Goal: Task Accomplishment & Management: Complete application form

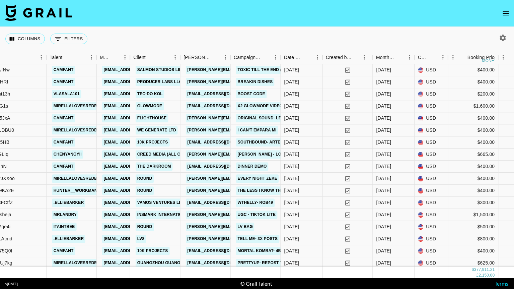
scroll to position [0, 176]
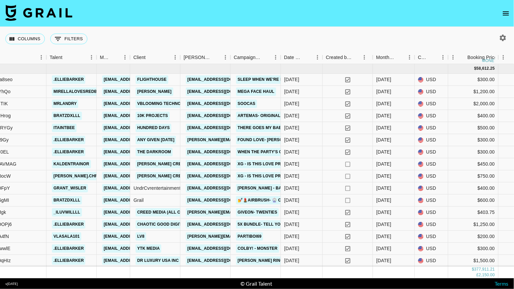
click at [277, 55] on div "Campaign (Type)" at bounding box center [281, 57] width 8 height 13
click at [275, 57] on icon "Menu" at bounding box center [275, 57] width 7 height 7
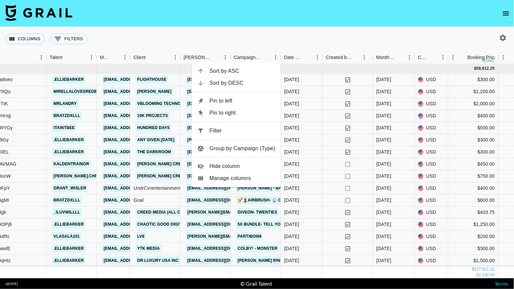
click at [242, 130] on span "Filter" at bounding box center [243, 131] width 66 height 8
select select "campaign"
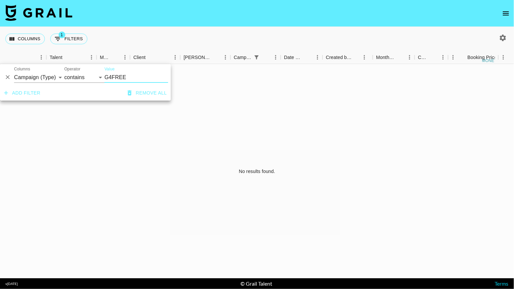
type input "G4FREE"
click at [179, 36] on div "Columns 1 Filters + Booking" at bounding box center [257, 39] width 514 height 24
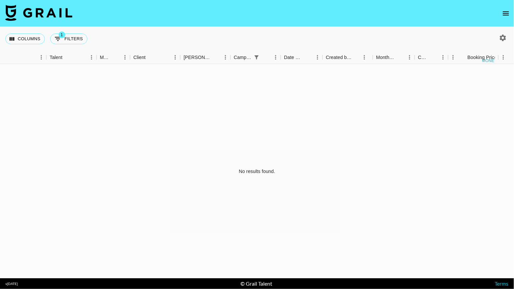
click at [500, 34] on icon "button" at bounding box center [503, 38] width 8 height 8
select select "[DATE]"
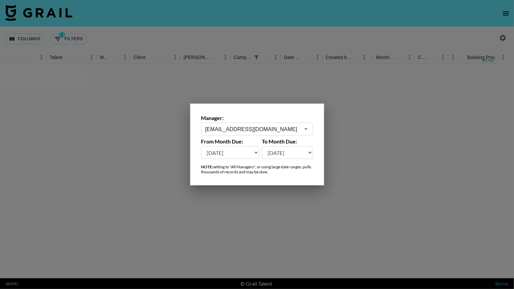
click at [309, 127] on icon "Open" at bounding box center [306, 129] width 8 height 8
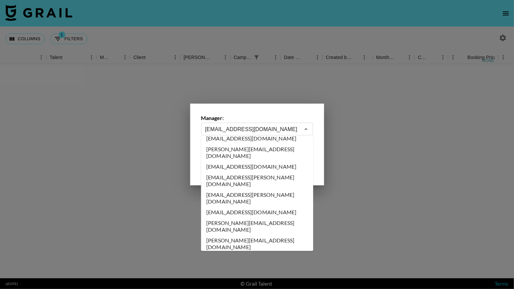
scroll to position [0, 0]
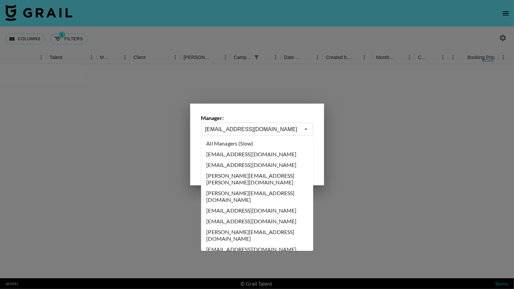
click at [256, 142] on li "All Managers (Slow)" at bounding box center [257, 143] width 112 height 11
type input "All Managers (Slow)"
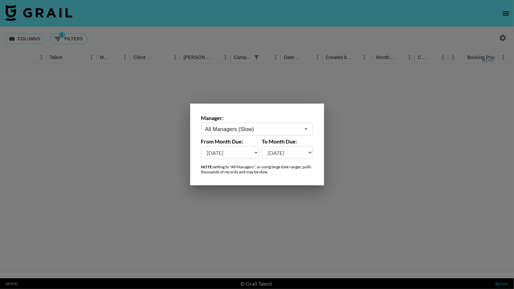
click at [267, 36] on div at bounding box center [257, 144] width 514 height 289
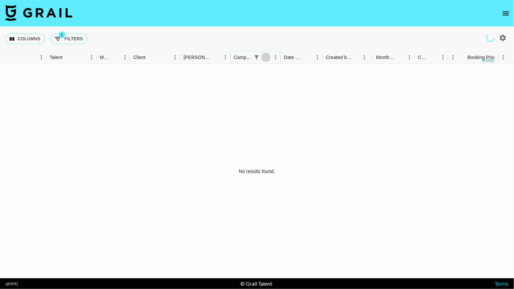
click at [266, 55] on icon "Sort" at bounding box center [266, 57] width 6 height 6
click at [274, 60] on icon "Menu" at bounding box center [275, 57] width 7 height 7
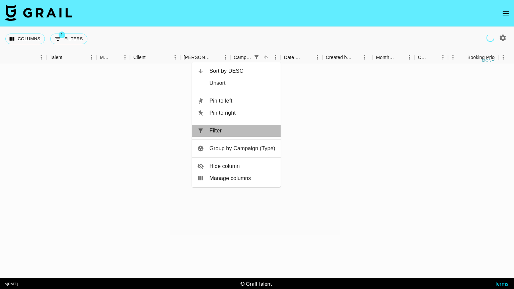
click at [231, 129] on span "Filter" at bounding box center [243, 131] width 66 height 8
select select "campaign"
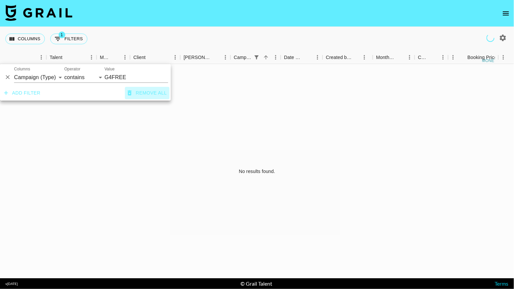
click at [156, 95] on button "Remove all" at bounding box center [147, 93] width 45 height 12
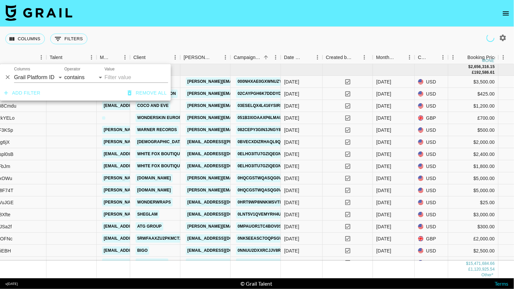
click at [221, 29] on div "Columns 0 Filters + Booking" at bounding box center [257, 39] width 514 height 24
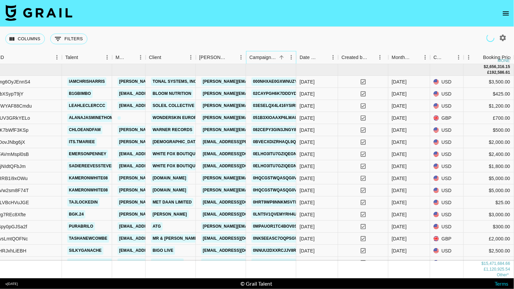
scroll to position [4, 161]
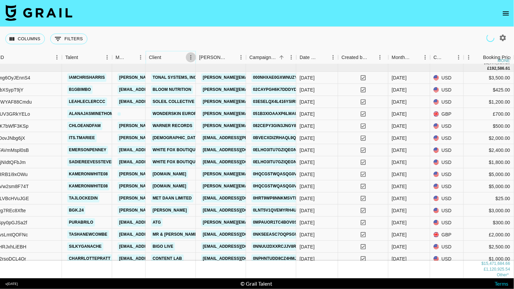
click at [191, 55] on icon "Menu" at bounding box center [190, 57] width 1 height 4
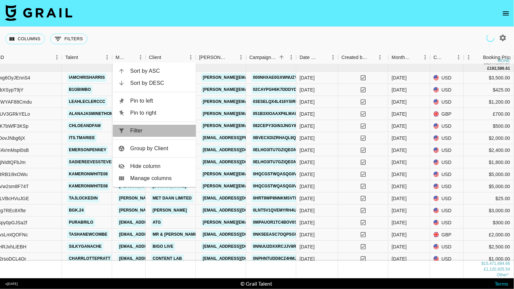
click at [152, 132] on span "Filter" at bounding box center [160, 131] width 60 height 8
select select "clientId"
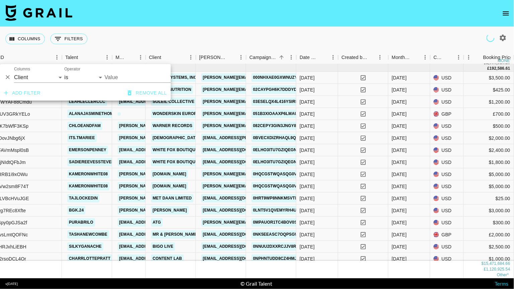
click at [137, 77] on input "Value" at bounding box center [150, 77] width 90 height 10
click at [116, 75] on input "Value" at bounding box center [150, 77] width 90 height 10
click at [140, 76] on input "Value" at bounding box center [150, 77] width 90 height 10
click at [101, 75] on div "And Or Columns Grail Platform ID Airtable ID Talent Manager Client [PERSON_NAME…" at bounding box center [85, 74] width 171 height 21
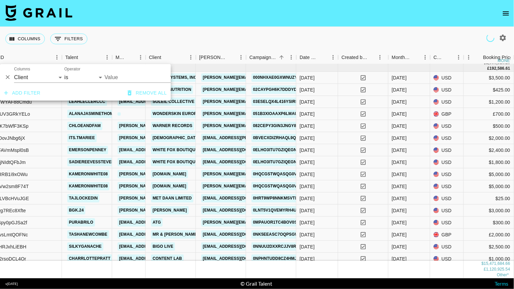
click at [143, 89] on button "Remove all" at bounding box center [147, 93] width 45 height 12
click at [149, 93] on button "Remove all" at bounding box center [147, 93] width 45 height 12
click at [184, 23] on nav at bounding box center [257, 13] width 514 height 27
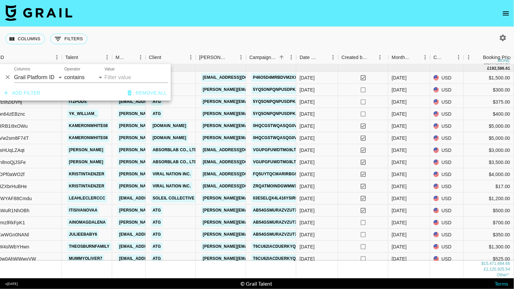
click at [8, 78] on icon "Delete" at bounding box center [7, 77] width 7 height 7
click at [153, 74] on link "Temu" at bounding box center [158, 77] width 15 height 8
click at [123, 76] on link "[EMAIL_ADDRESS][DOMAIN_NAME]" at bounding box center [155, 77] width 75 height 8
click at [173, 23] on nav at bounding box center [257, 13] width 514 height 27
click at [6, 75] on div "recf5GtUgAG9LJSeT" at bounding box center [4, 77] width 45 height 7
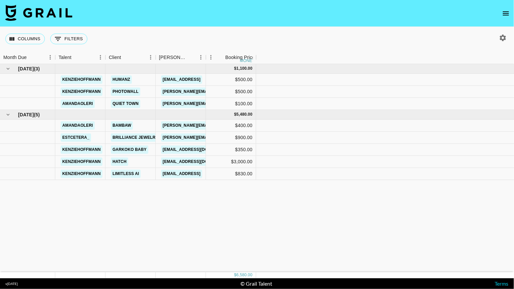
click at [502, 36] on icon "button" at bounding box center [503, 38] width 6 height 6
select select "[DATE]"
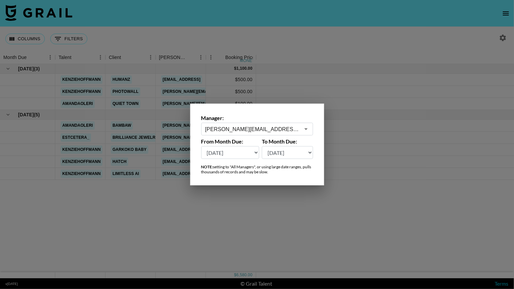
click at [308, 126] on icon "Open" at bounding box center [306, 129] width 8 height 8
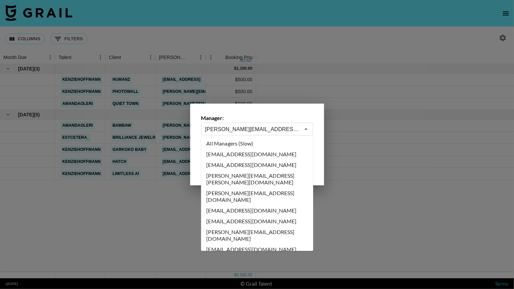
click at [252, 142] on li "All Managers (Slow)" at bounding box center [257, 143] width 112 height 11
type input "All Managers (Slow)"
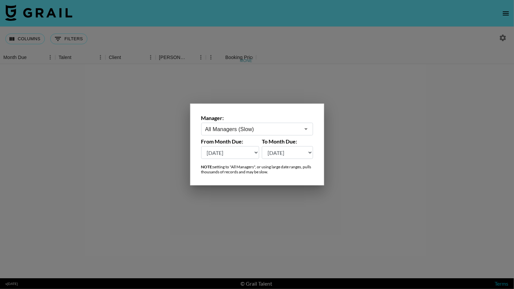
click at [29, 38] on div at bounding box center [257, 144] width 514 height 289
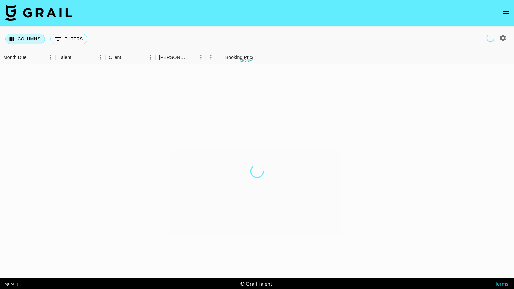
click at [31, 37] on button "Columns" at bounding box center [25, 39] width 40 height 11
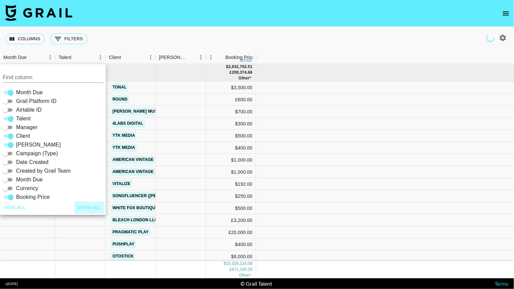
click at [91, 205] on button "Show all" at bounding box center [89, 207] width 30 height 12
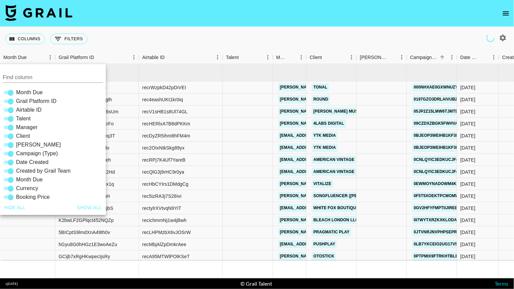
checkbox input "true"
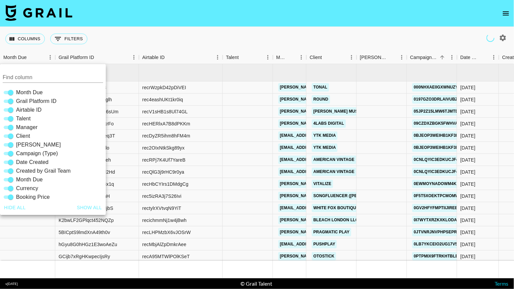
checkbox input "true"
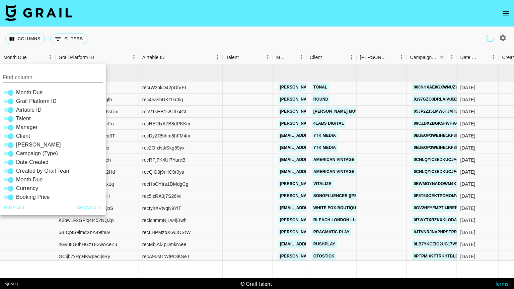
checkbox input "true"
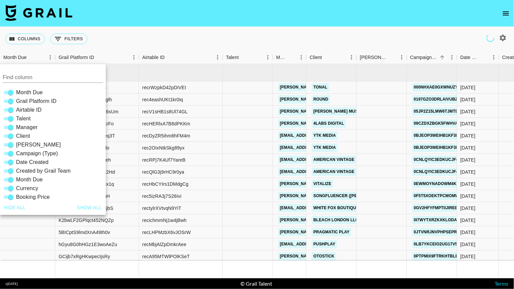
checkbox input "true"
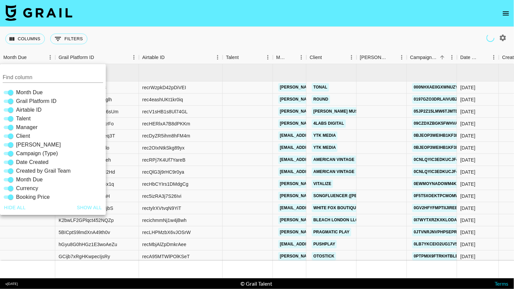
checkbox input "true"
click at [162, 23] on nav at bounding box center [257, 13] width 514 height 27
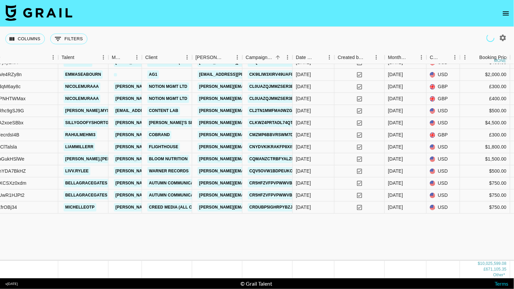
scroll to position [6404, 165]
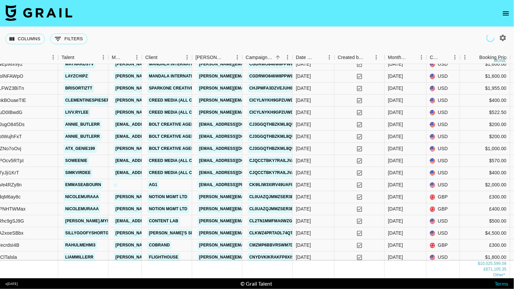
click at [509, 15] on icon "open drawer" at bounding box center [506, 13] width 6 height 4
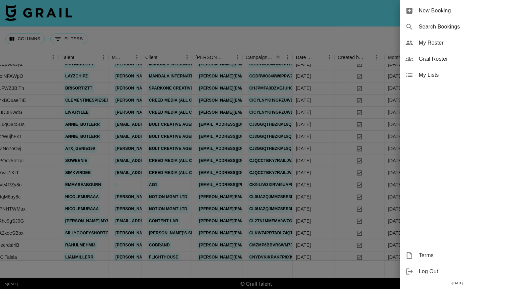
click at [332, 25] on div at bounding box center [257, 144] width 514 height 289
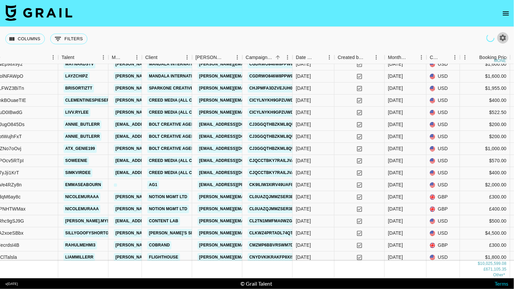
click at [500, 38] on icon "button" at bounding box center [503, 38] width 8 height 8
select select "[DATE]"
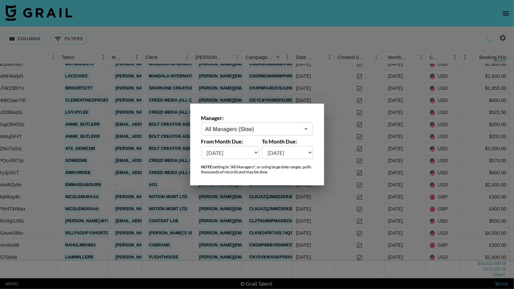
click at [292, 132] on input "All Managers (Slow)" at bounding box center [252, 129] width 95 height 8
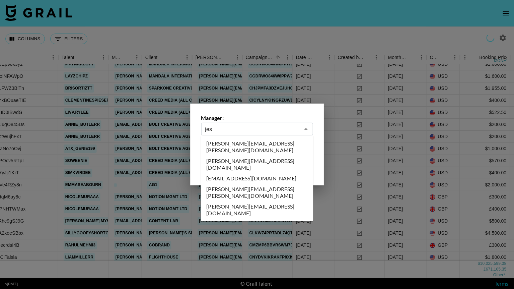
click at [237, 143] on li "[PERSON_NAME][EMAIL_ADDRESS][PERSON_NAME][DOMAIN_NAME]" at bounding box center [257, 146] width 112 height 17
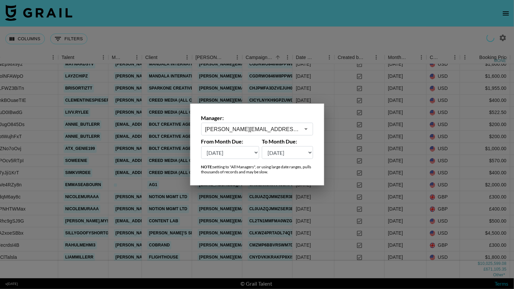
scroll to position [0, 165]
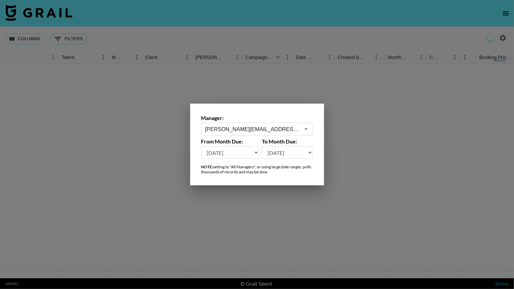
type input "[PERSON_NAME][EMAIL_ADDRESS][PERSON_NAME][DOMAIN_NAME]"
click at [268, 35] on div at bounding box center [257, 144] width 514 height 289
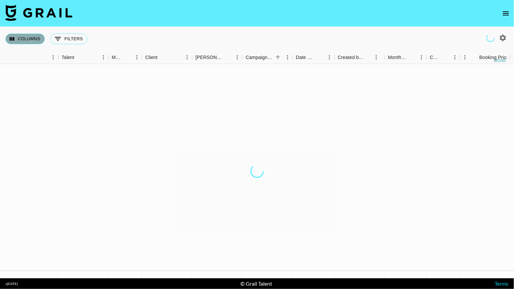
click at [37, 39] on button "Columns" at bounding box center [25, 39] width 40 height 11
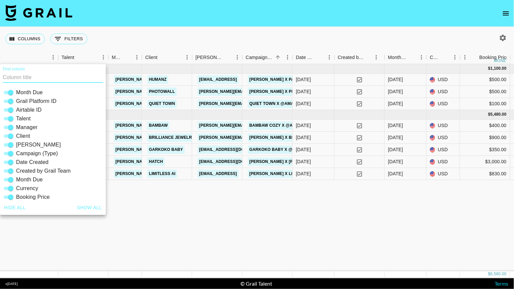
click at [200, 25] on nav at bounding box center [257, 13] width 514 height 27
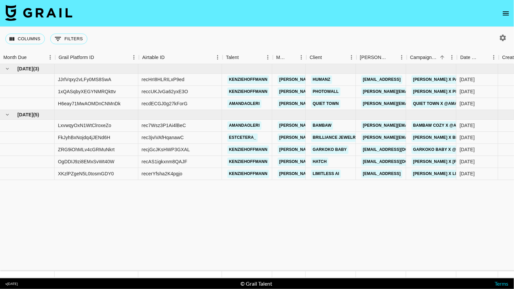
scroll to position [0, 0]
click at [328, 149] on link "Garkoko Baby" at bounding box center [331, 149] width 38 height 8
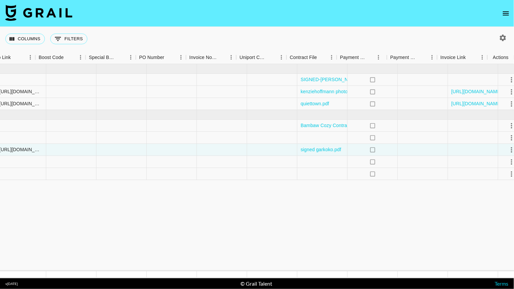
scroll to position [0, 908]
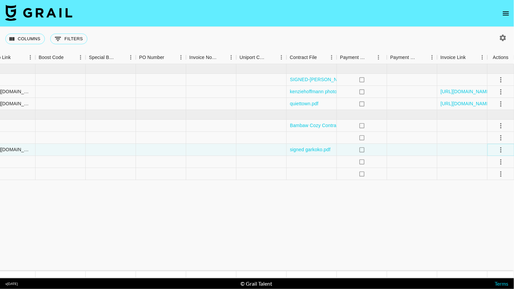
click at [502, 150] on icon "select merge strategy" at bounding box center [501, 150] width 8 height 8
click at [495, 210] on div "Approve" at bounding box center [486, 212] width 20 height 8
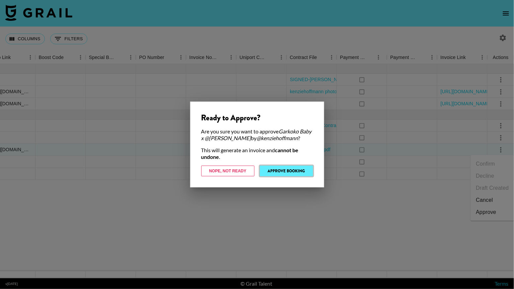
click at [304, 173] on button "Approve Booking" at bounding box center [286, 171] width 53 height 11
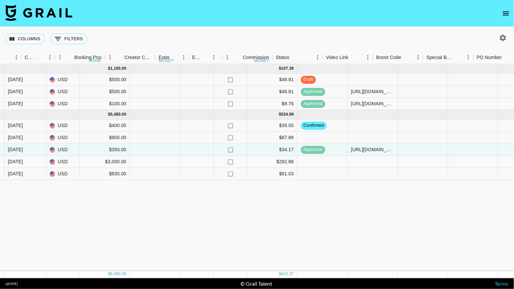
scroll to position [0, 602]
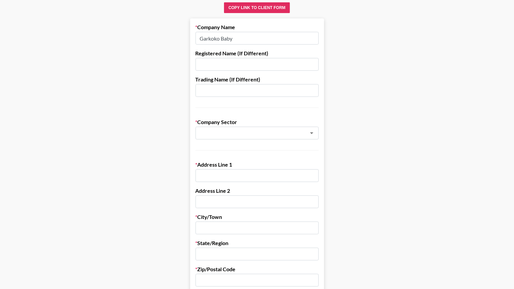
scroll to position [61, 0]
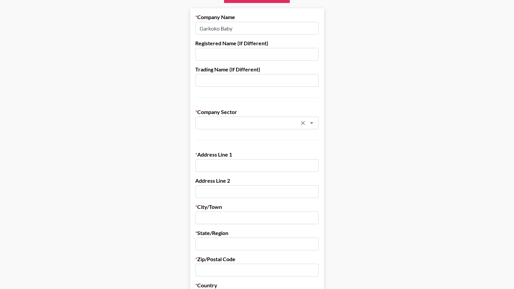
click at [218, 125] on input "text" at bounding box center [248, 123] width 97 height 8
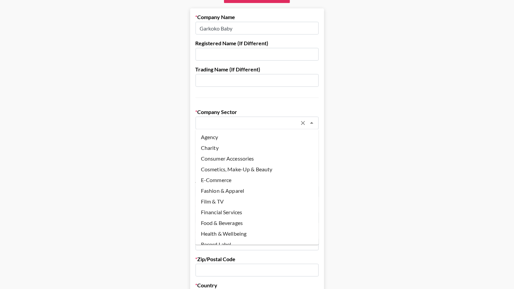
click at [213, 179] on li "E-Commerce" at bounding box center [257, 180] width 123 height 11
type input "E-Commerce"
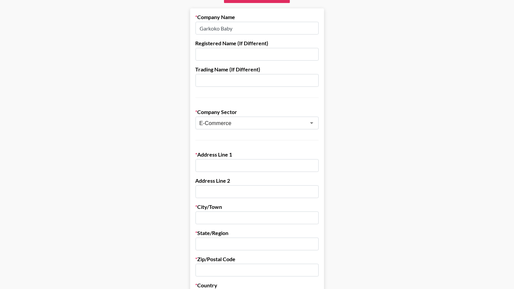
click at [213, 166] on input "text" at bounding box center [257, 165] width 123 height 13
paste input "627 Lugu Avenue, Lugu Subdistrict"
type input "627 Lugu Avenue, Lugu Subdistrict"
click at [230, 194] on input "text" at bounding box center [257, 191] width 123 height 13
paste input "High-tech Development Zone, Haichuang Technology Industrial Park"
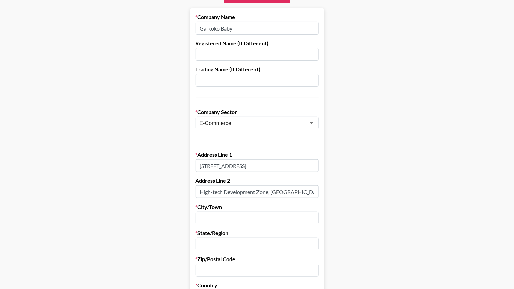
scroll to position [0, 45]
type input "High-tech Development Zone, Haichuang Technology Industrial Park"
click at [218, 215] on input "text" at bounding box center [257, 217] width 123 height 13
paste input "Changsha"
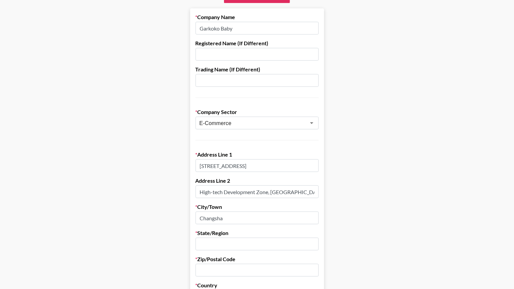
type input "Changsha"
click at [221, 240] on input "text" at bounding box center [257, 244] width 123 height 13
paste input "Hunan"
type input "Hunan"
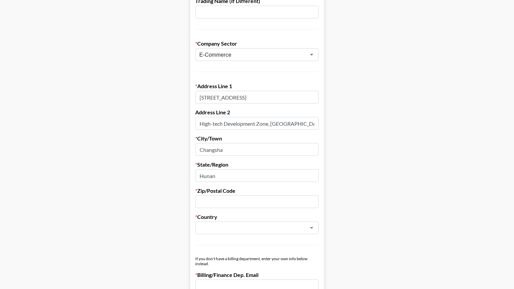
scroll to position [136, 0]
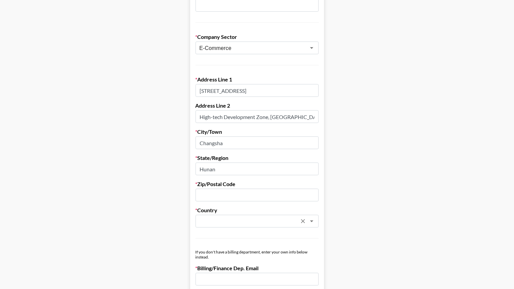
click at [241, 218] on input "text" at bounding box center [248, 221] width 97 height 8
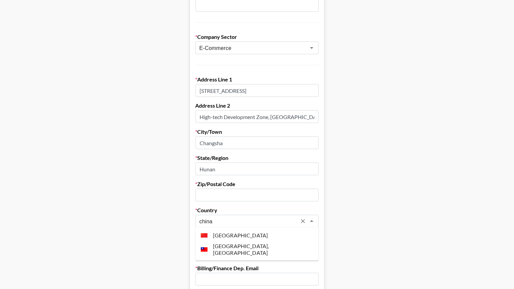
click at [236, 234] on li "China" at bounding box center [257, 235] width 123 height 11
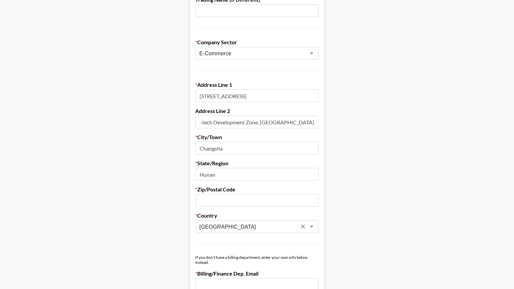
scroll to position [0, 44]
type input "China"
click at [230, 199] on input "text" at bounding box center [257, 200] width 123 height 13
paste input "410205"
click at [209, 201] on input "410205" at bounding box center [257, 200] width 123 height 13
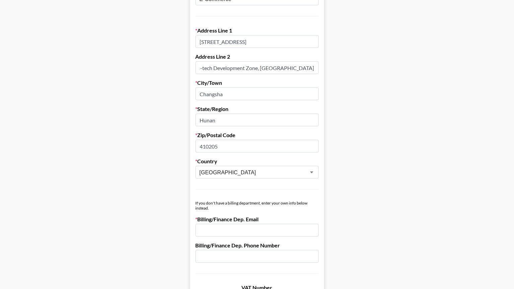
scroll to position [195, 0]
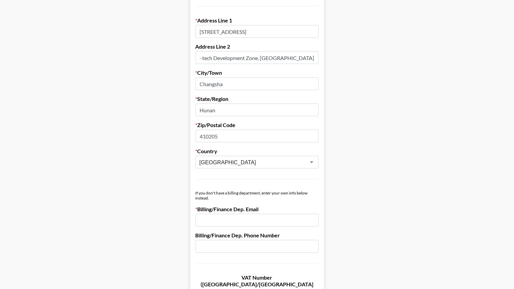
type input "410205"
click at [234, 214] on input "email" at bounding box center [257, 220] width 123 height 13
paste input "pr@garkokobaby.com"
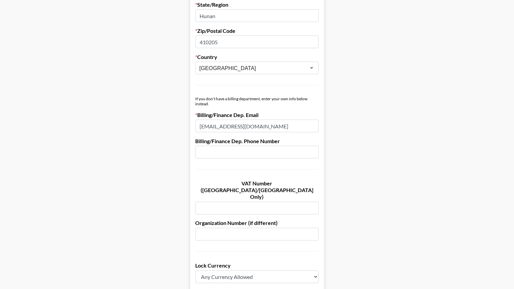
scroll to position [311, 0]
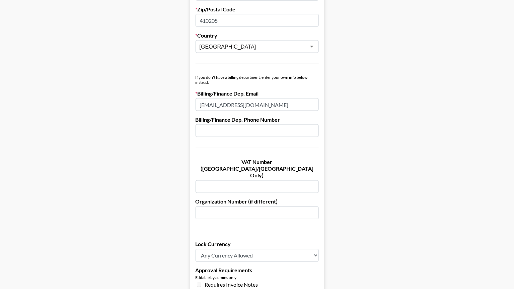
type input "pr@garkokobaby.com"
click at [221, 129] on input "text" at bounding box center [257, 130] width 123 height 13
paste input "+8617765294644"
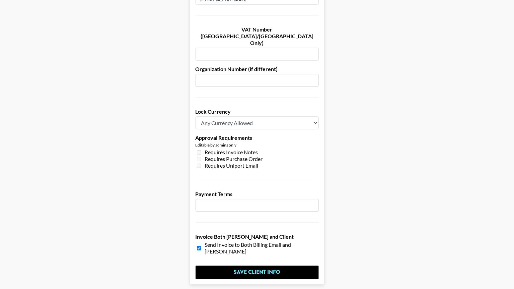
scroll to position [454, 0]
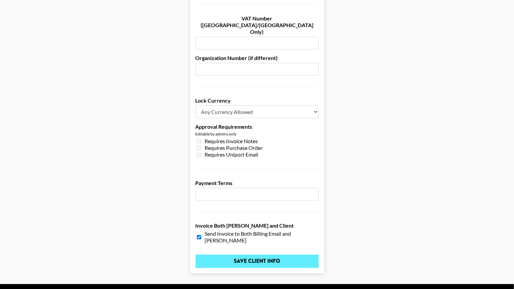
type input "+8617765294644"
click at [258, 255] on input "Save Client Info" at bounding box center [257, 261] width 123 height 13
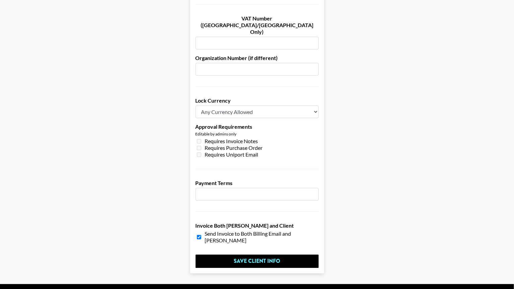
scroll to position [0, 0]
